Goal: Navigation & Orientation: Find specific page/section

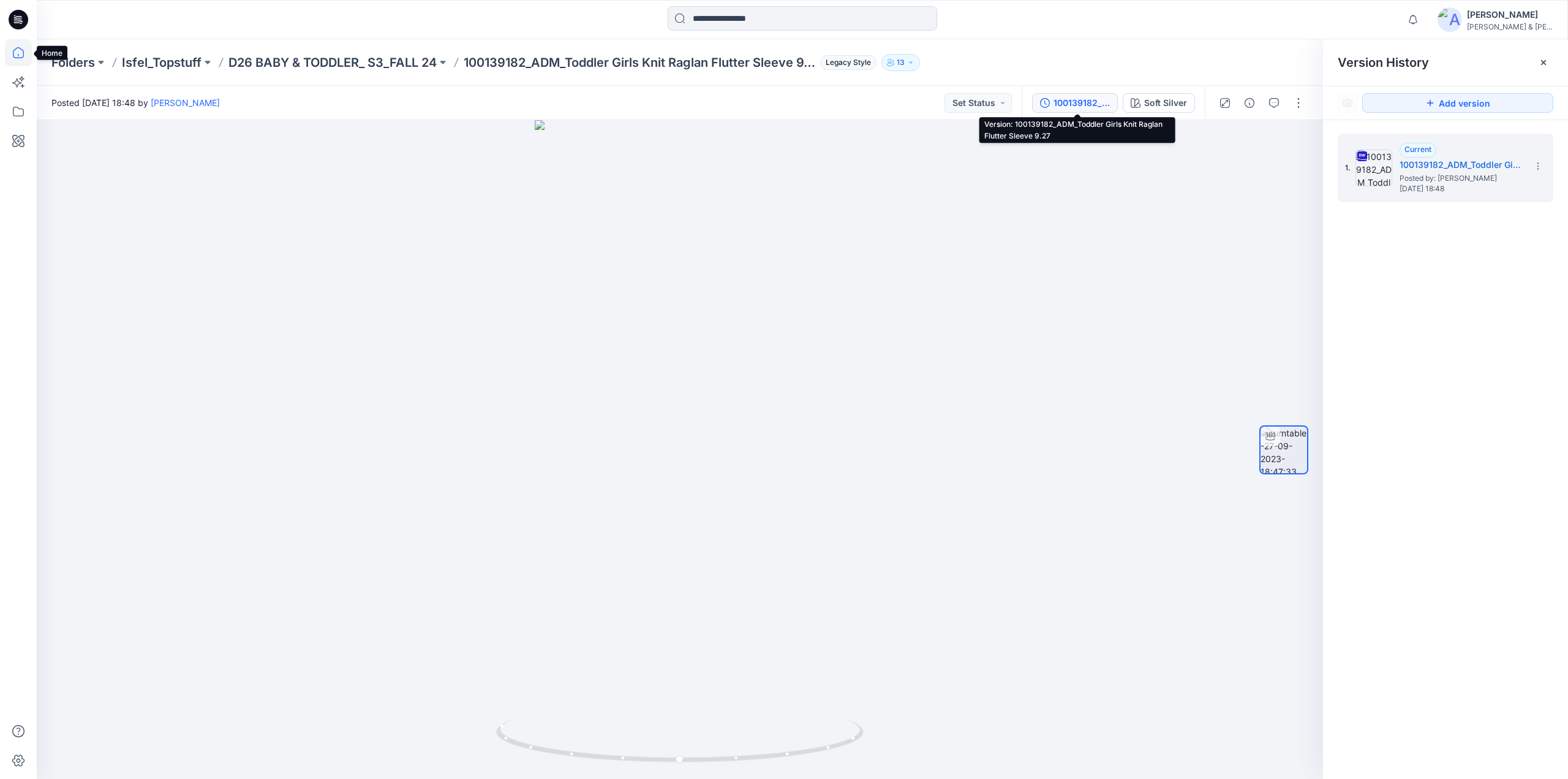
click at [22, 49] on icon at bounding box center [18, 52] width 27 height 27
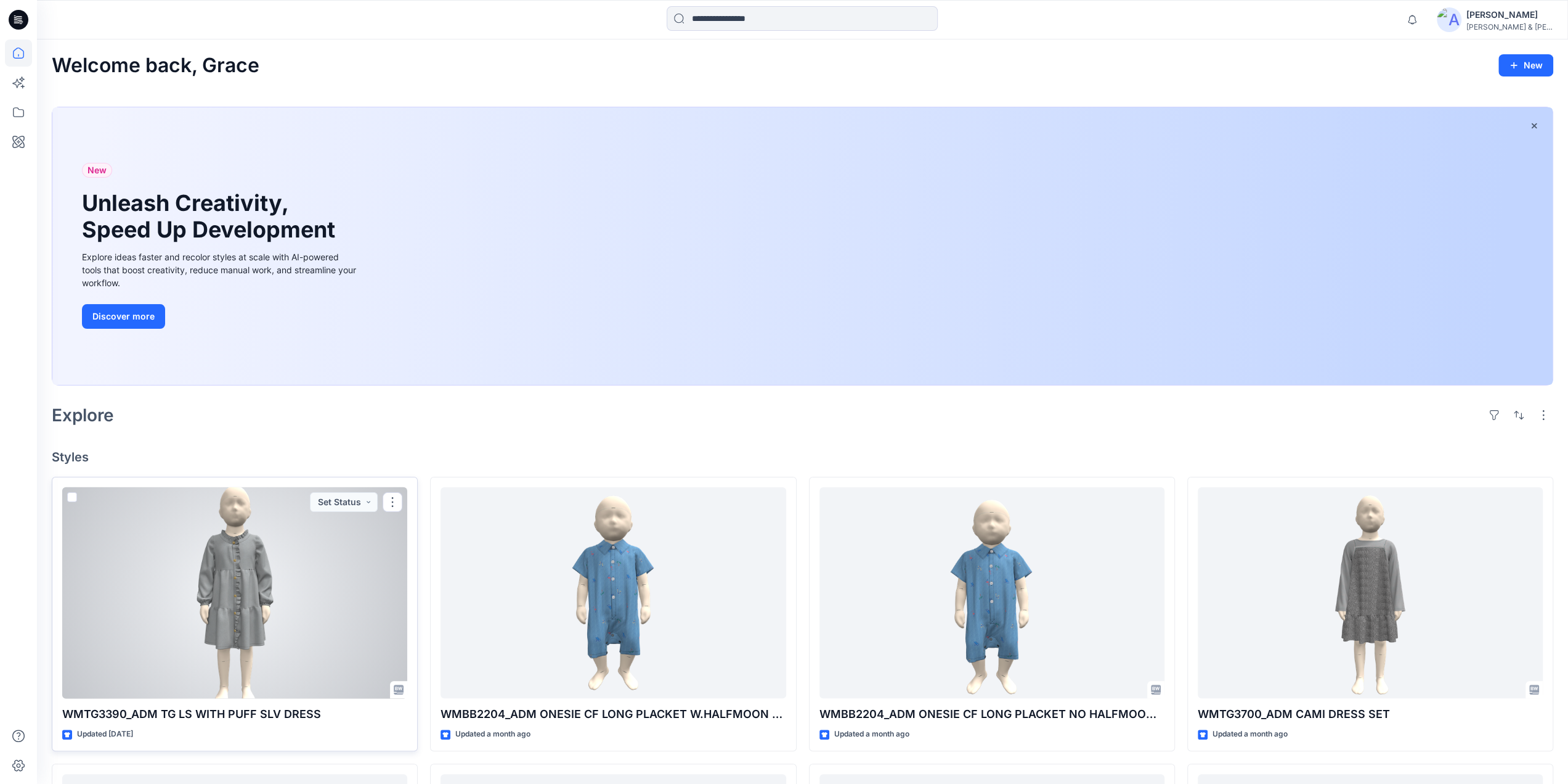
click at [242, 591] on div at bounding box center [235, 592] width 345 height 211
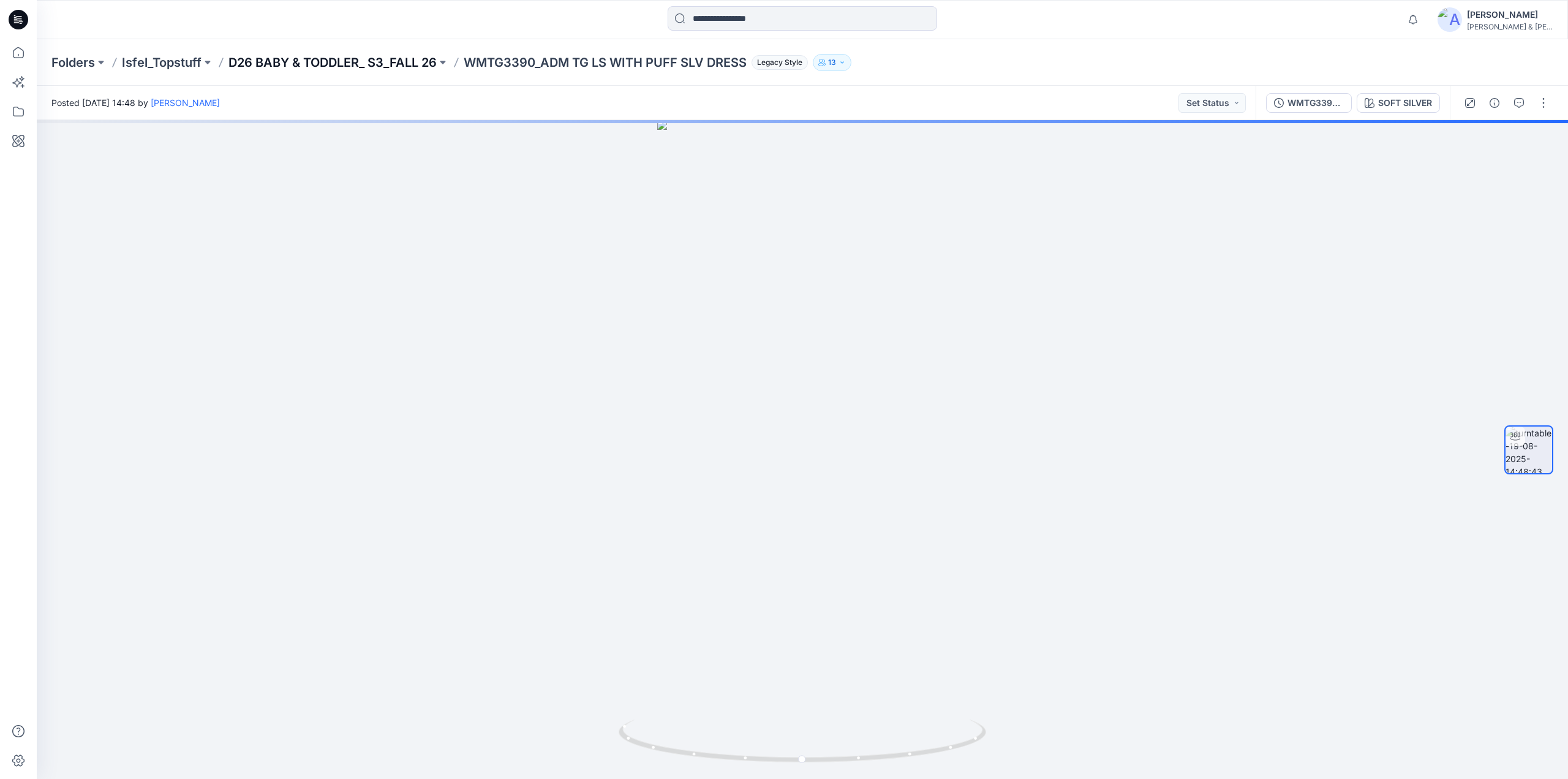
click at [368, 59] on p "D26 BABY & TODDLER_ S3_FALL 26" at bounding box center [332, 62] width 208 height 17
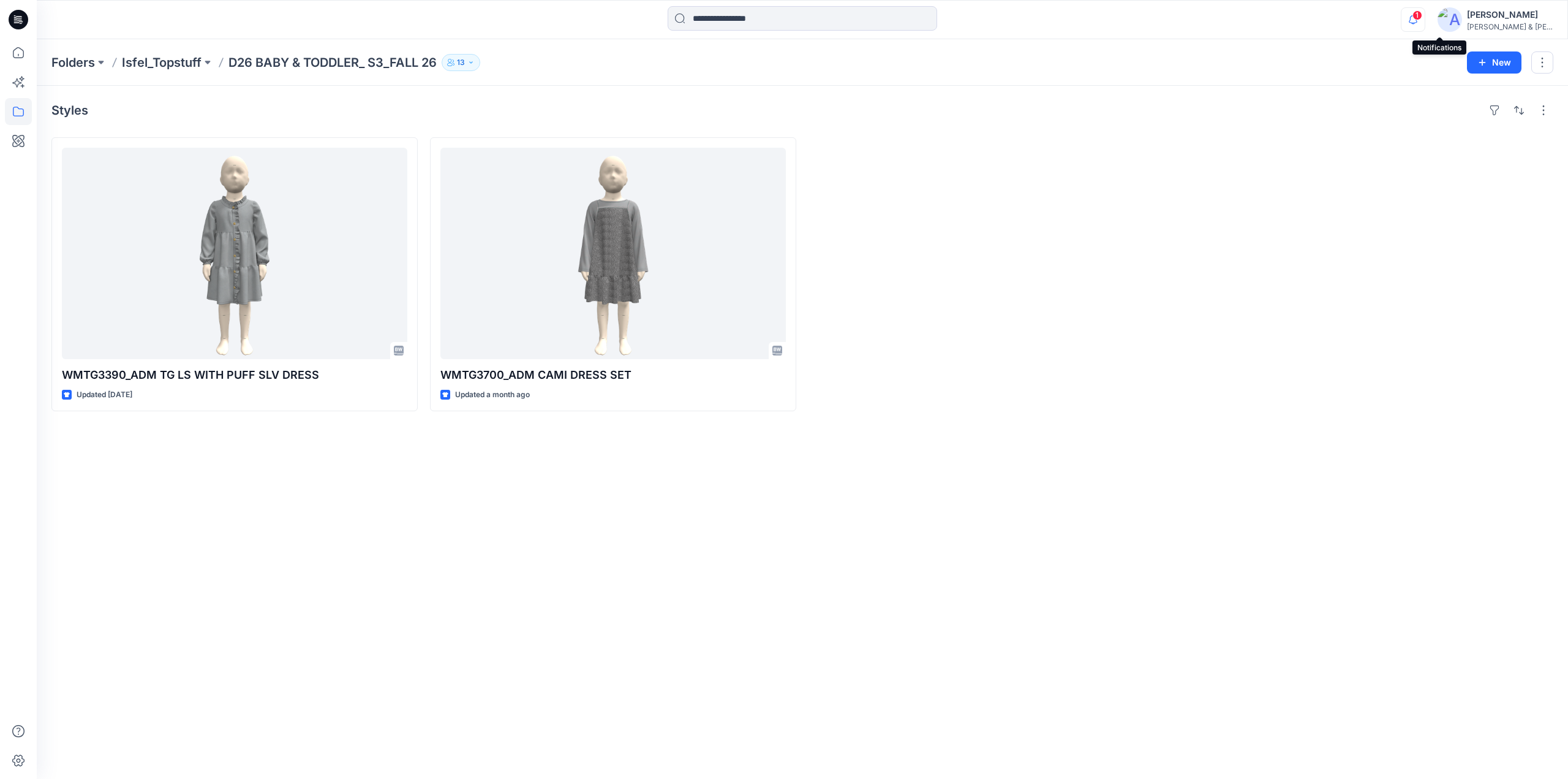
click at [1417, 21] on icon "button" at bounding box center [1413, 19] width 9 height 8
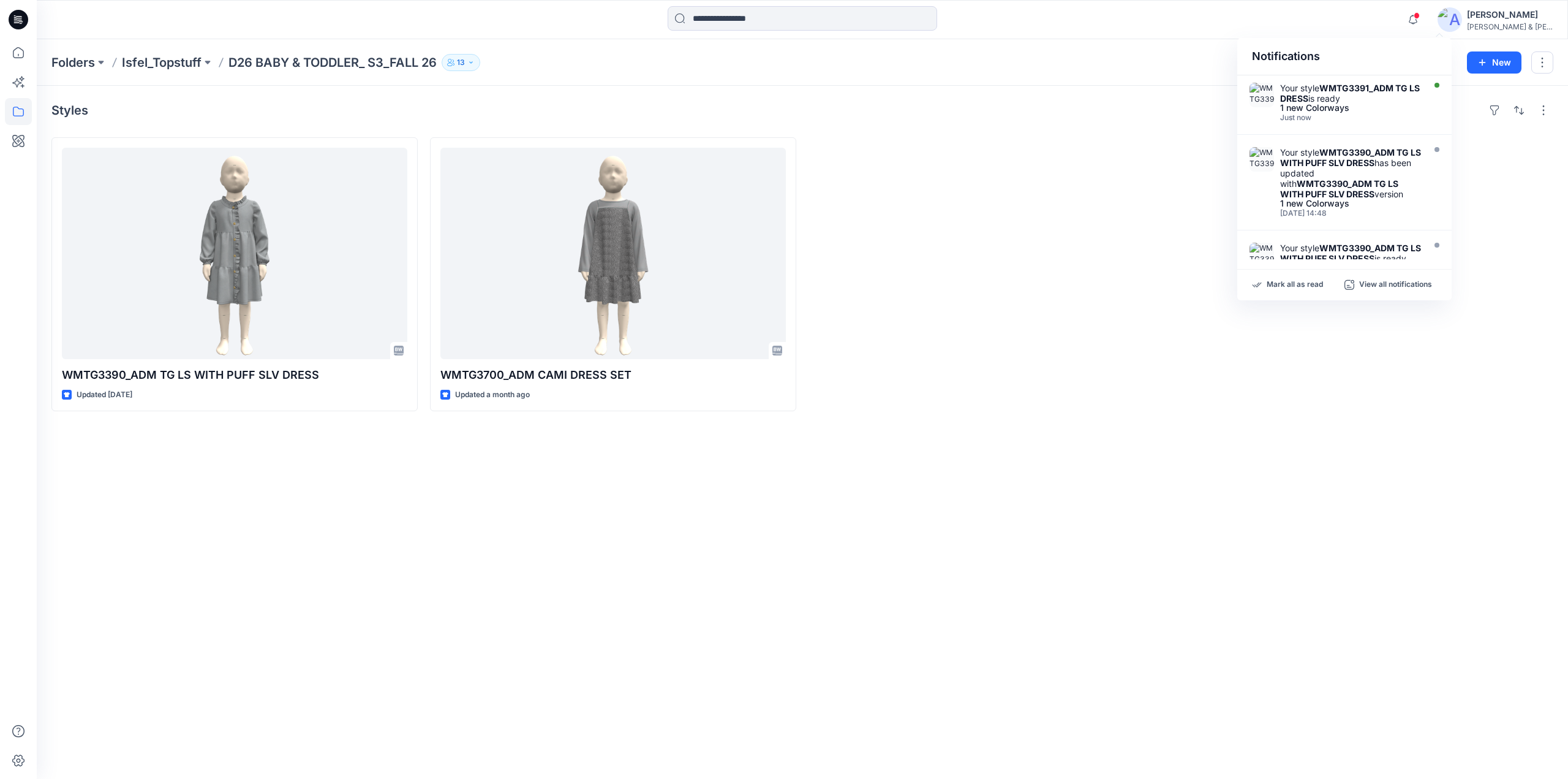
click at [1312, 100] on strong "WMTG3391_ADM TG LS DRESS" at bounding box center [1349, 93] width 139 height 21
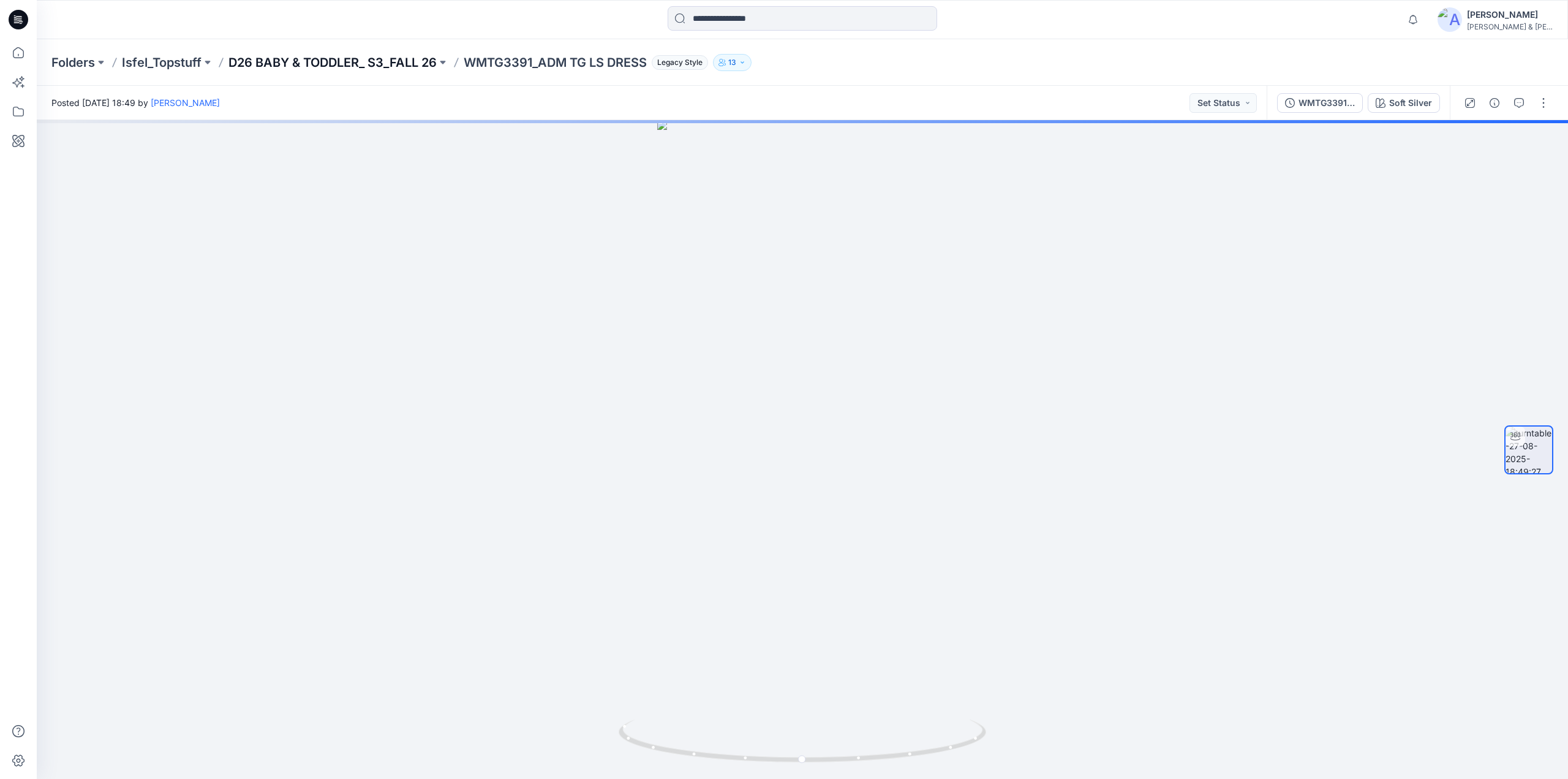
click at [298, 62] on p "D26 BABY & TODDLER_ S3_FALL 26" at bounding box center [332, 62] width 208 height 17
